Goal: Register for event/course

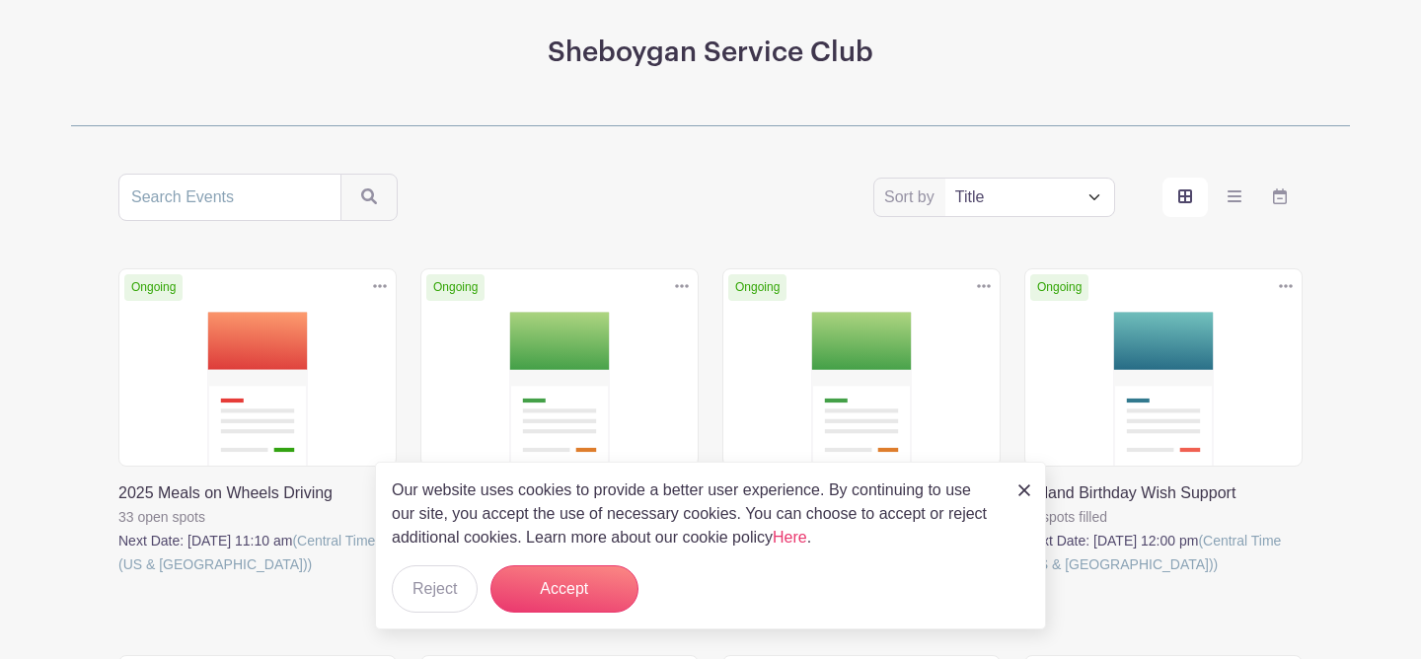
scroll to position [255, 0]
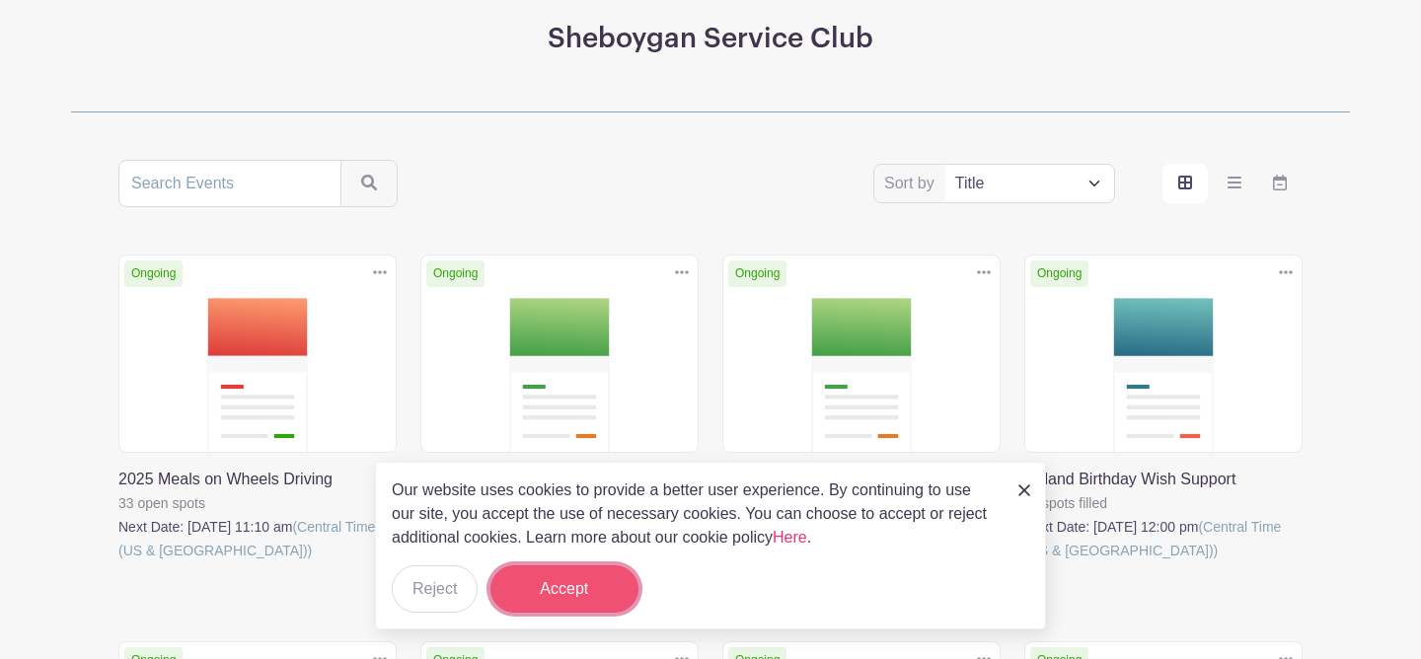
click at [517, 587] on button "Accept" at bounding box center [564, 588] width 148 height 47
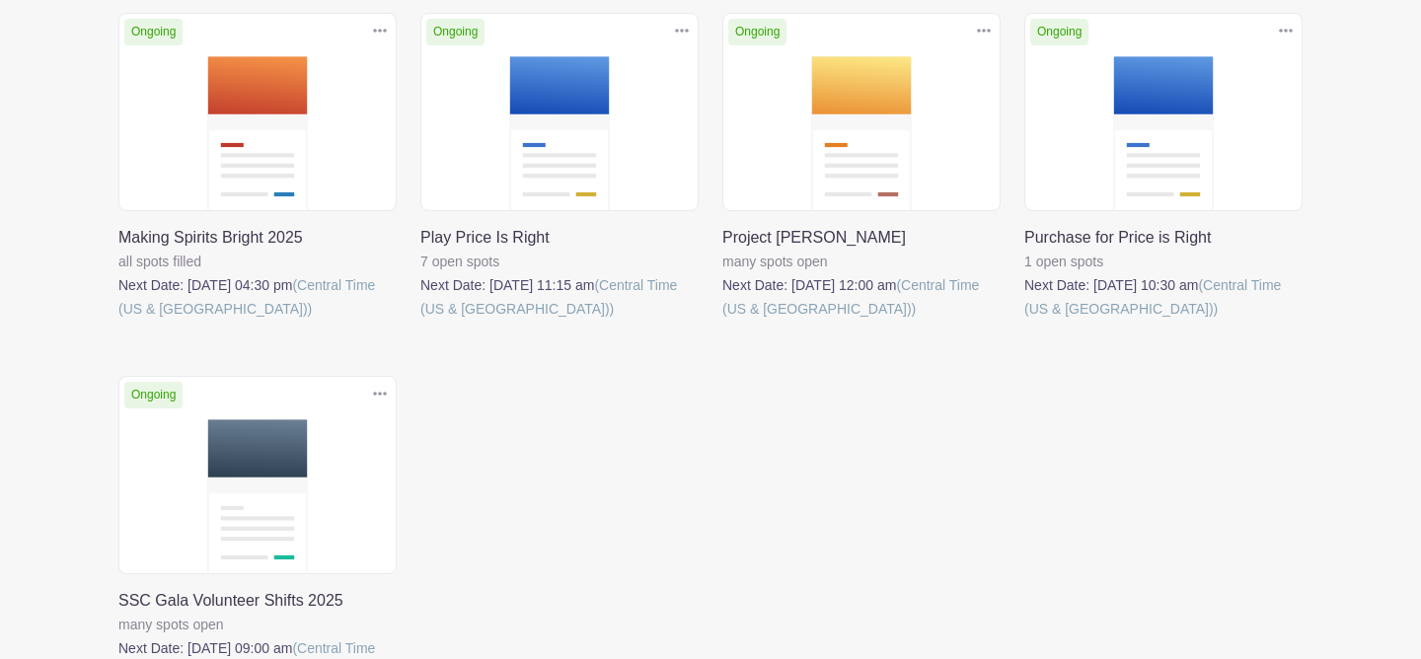
scroll to position [893, 0]
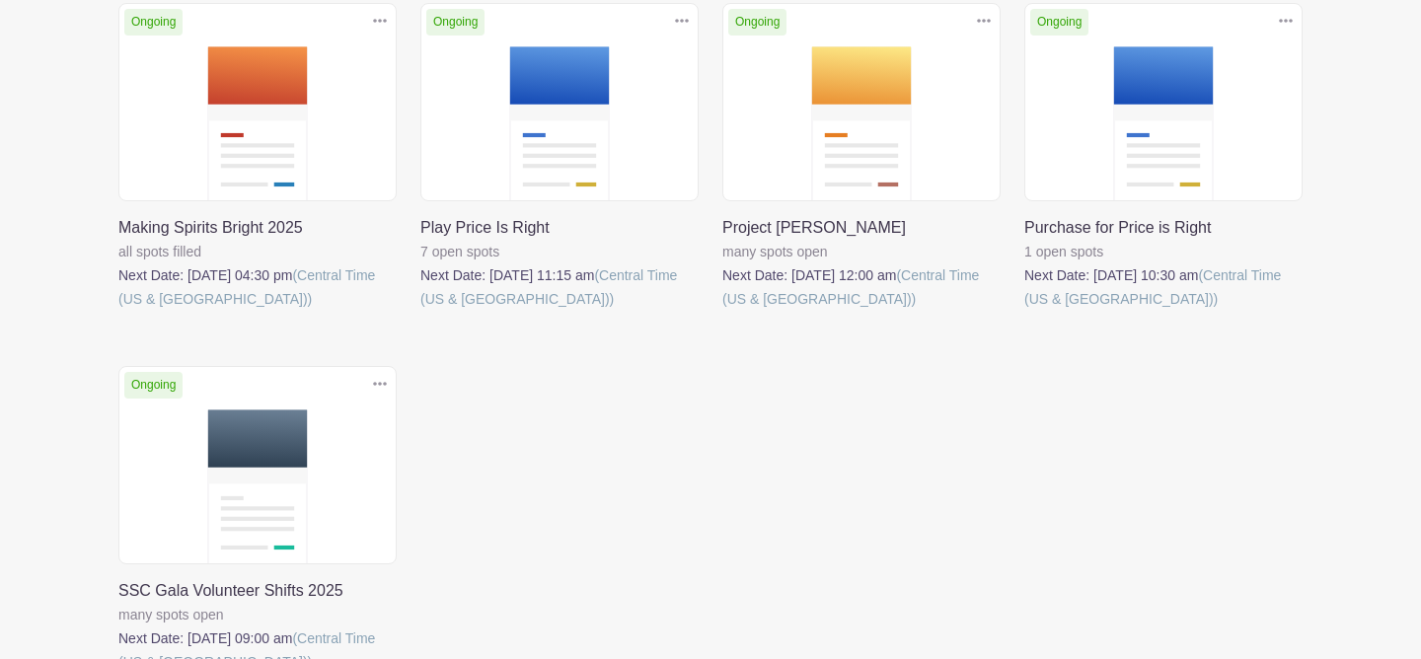
click at [420, 311] on link at bounding box center [420, 311] width 0 height 0
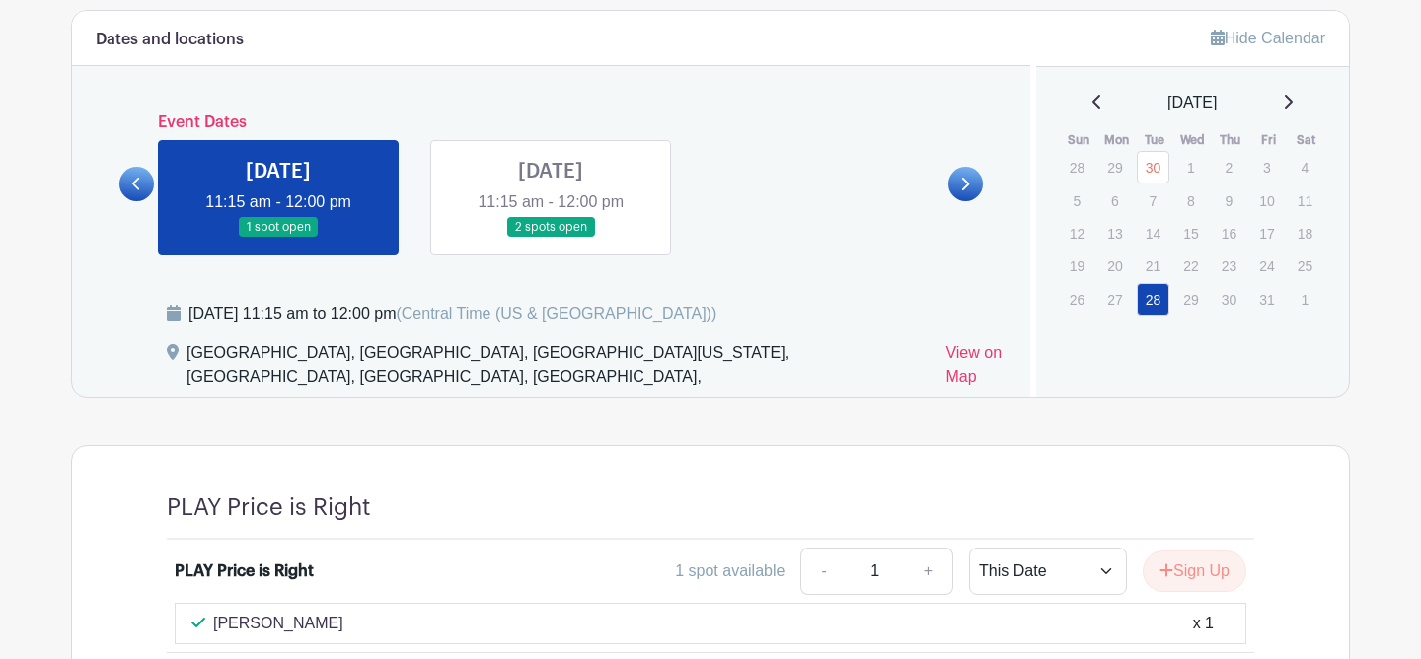
scroll to position [948, 0]
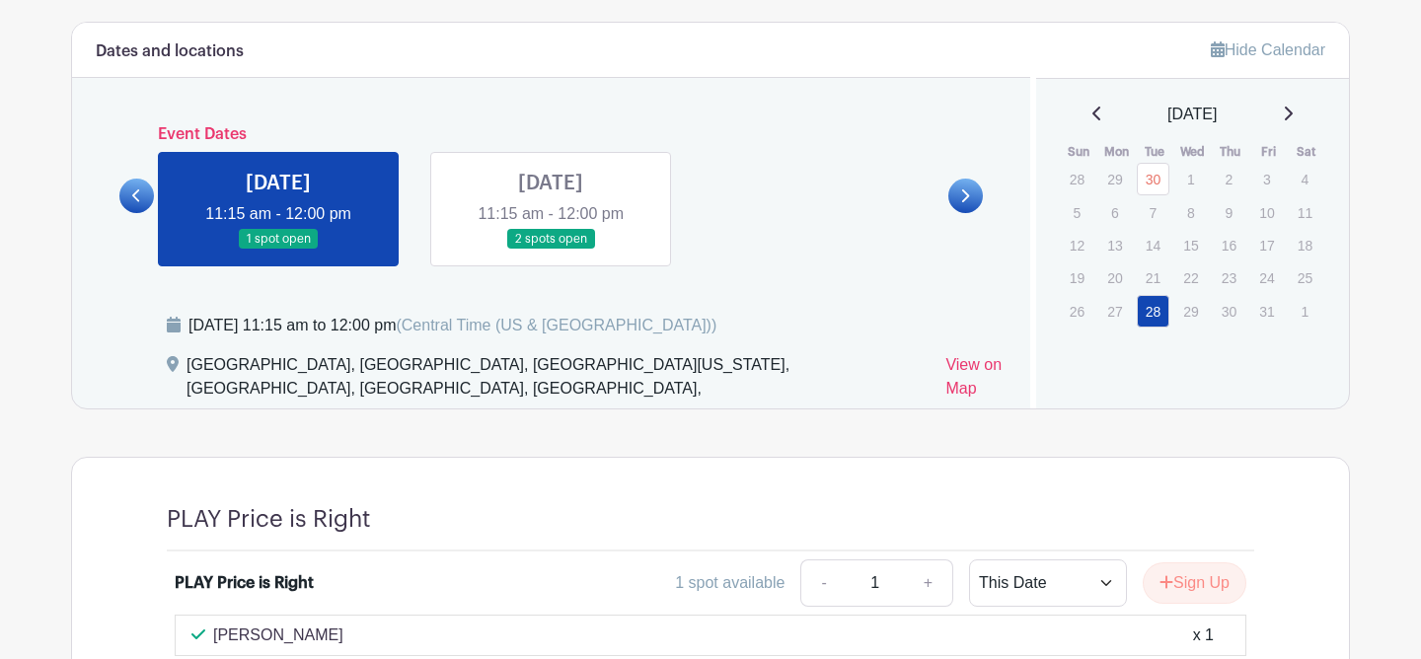
click at [551, 250] on link at bounding box center [551, 250] width 0 height 0
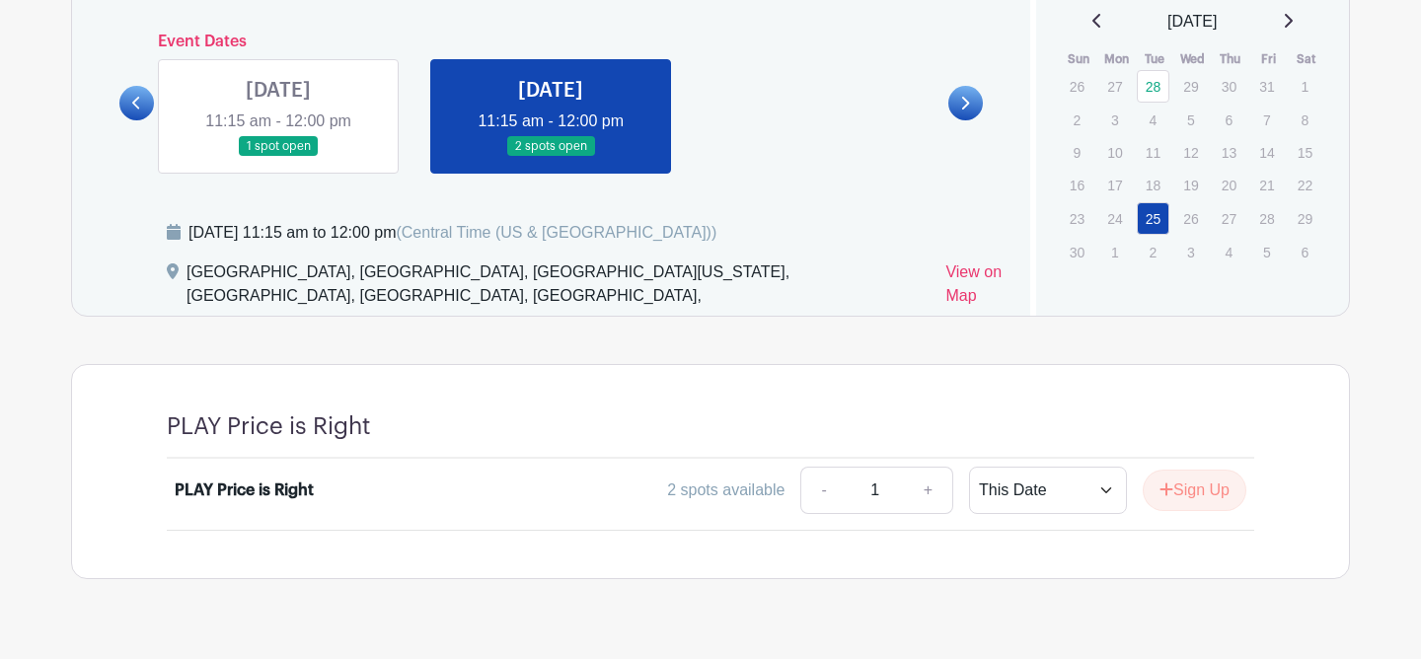
scroll to position [1029, 0]
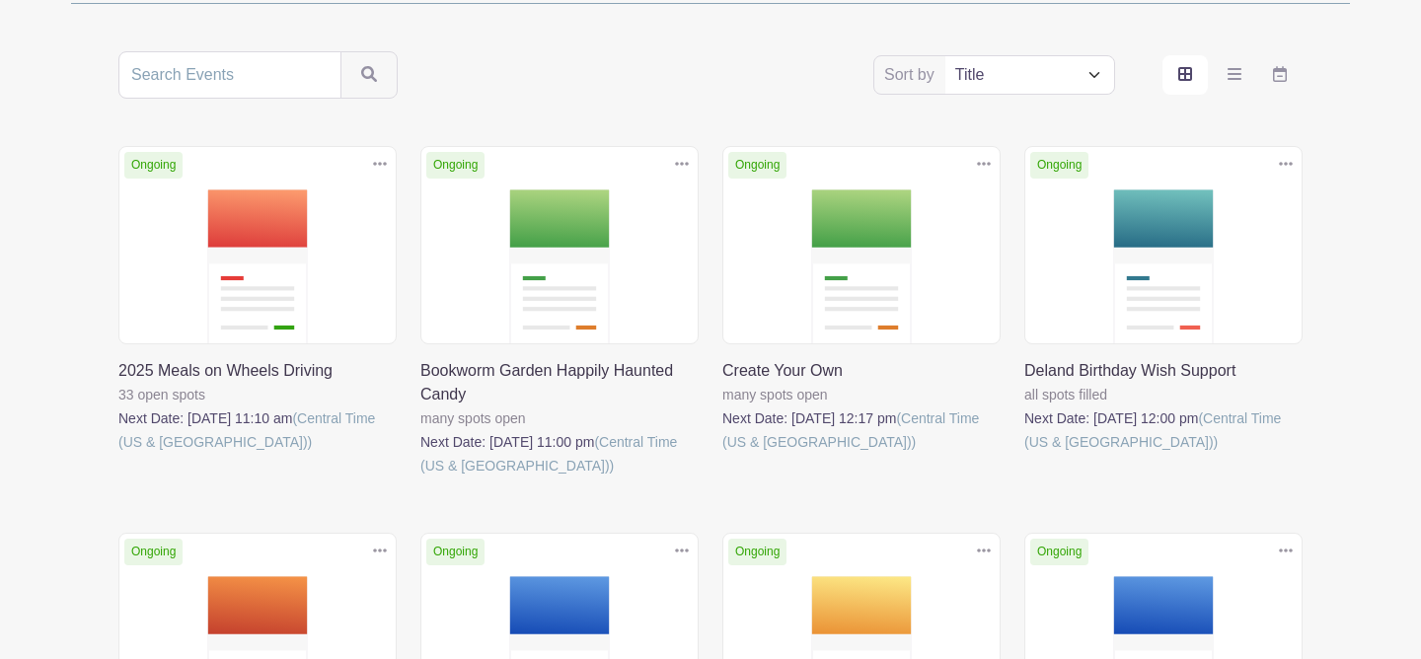
scroll to position [339, 0]
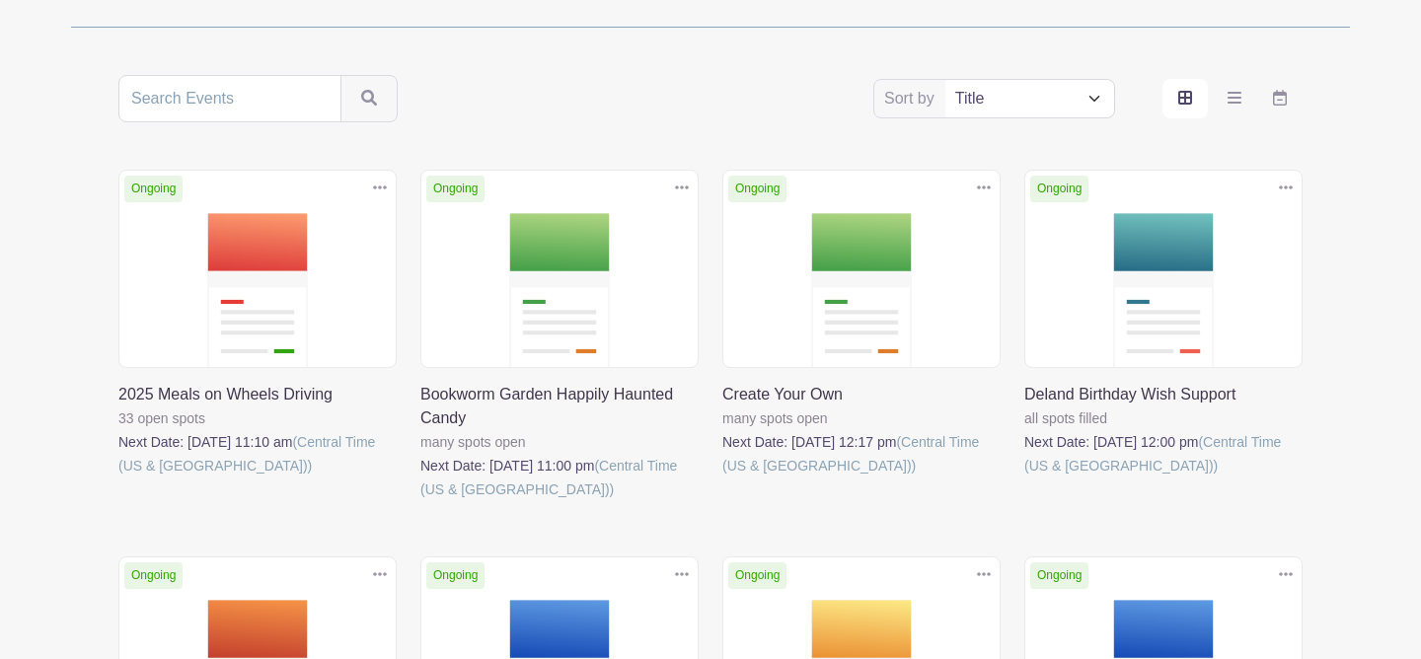
click at [420, 501] on link at bounding box center [420, 501] width 0 height 0
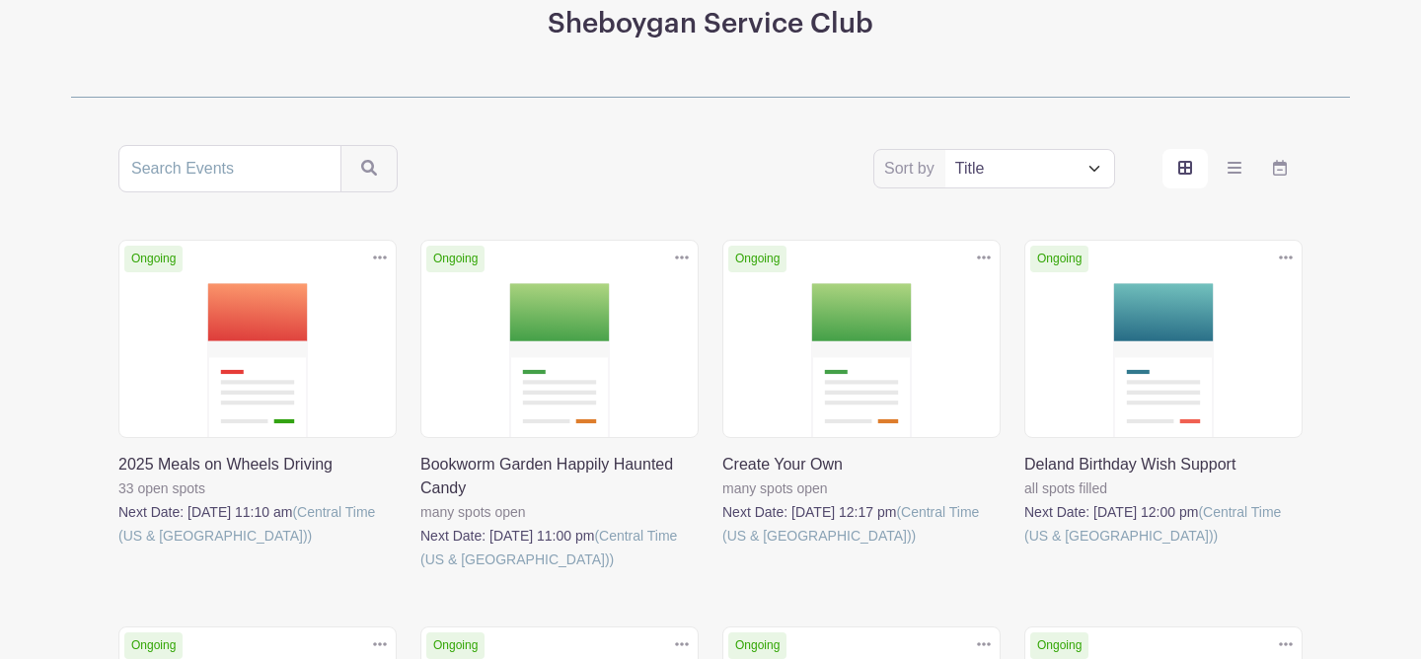
scroll to position [339, 0]
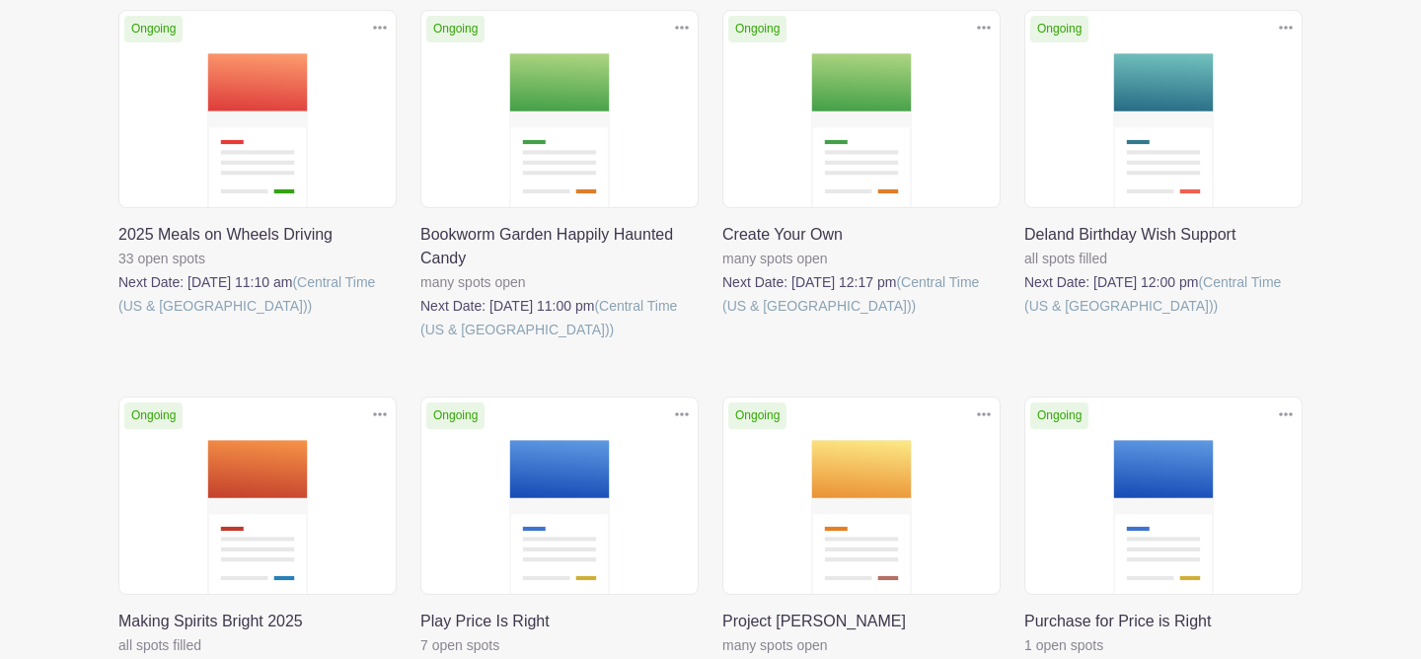
scroll to position [496, 0]
